Goal: Task Accomplishment & Management: Use online tool/utility

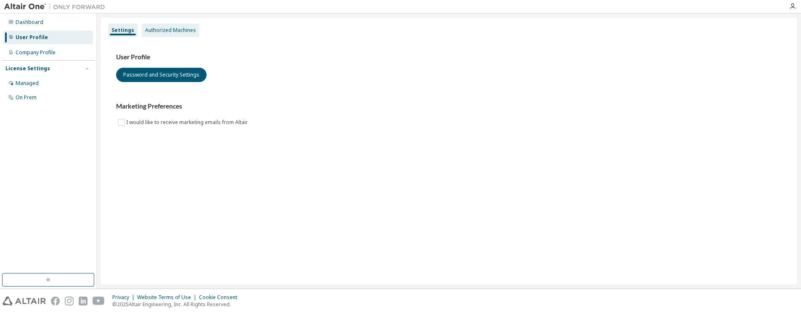
click at [175, 31] on div "Authorized Machines" at bounding box center [170, 30] width 51 height 7
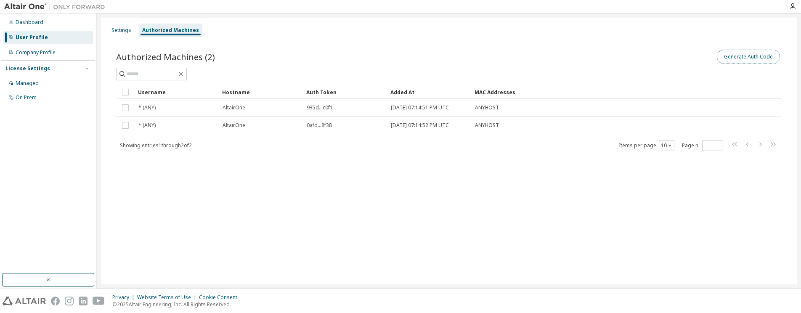
click at [740, 55] on button "Generate Auth Code" at bounding box center [748, 57] width 63 height 14
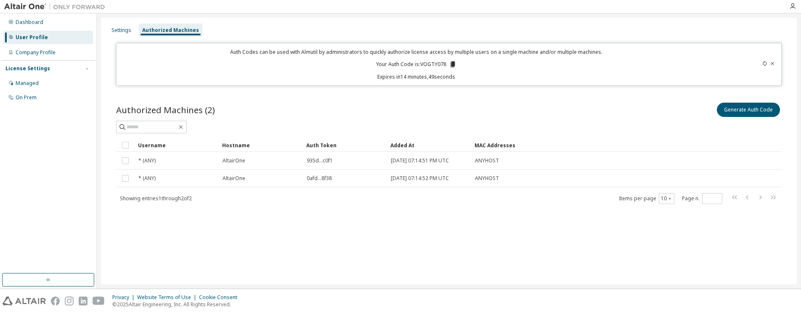
click at [336, 72] on div "Auth Codes can be used with Almutil by administrators to quickly authorize lice…" at bounding box center [416, 64] width 589 height 32
click at [452, 64] on icon at bounding box center [452, 64] width 5 height 6
click at [339, 115] on div "Authorized Machines (2) Generate Auth Code" at bounding box center [449, 110] width 666 height 18
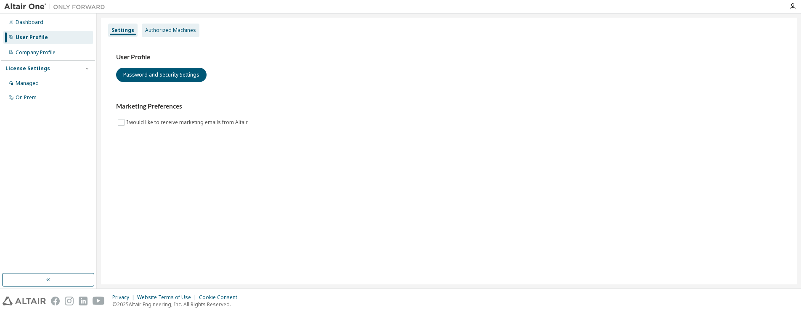
click at [182, 29] on div "Authorized Machines" at bounding box center [170, 30] width 51 height 7
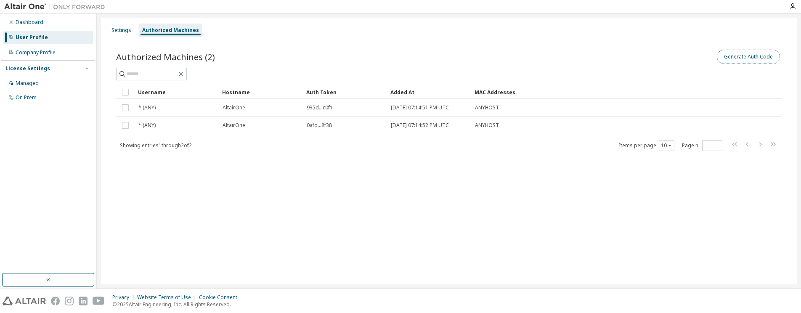
click at [742, 56] on button "Generate Auth Code" at bounding box center [748, 57] width 63 height 14
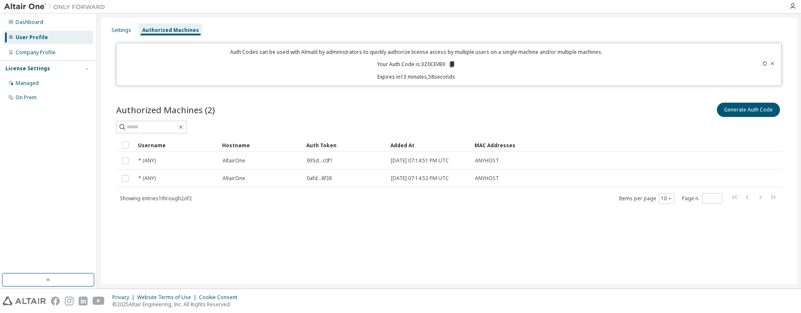
click at [699, 54] on p "Auth Codes can be used with Almutil by administrators to quickly authorize lice…" at bounding box center [416, 51] width 589 height 7
click at [453, 65] on icon at bounding box center [451, 64] width 5 height 6
